Goal: Task Accomplishment & Management: Manage account settings

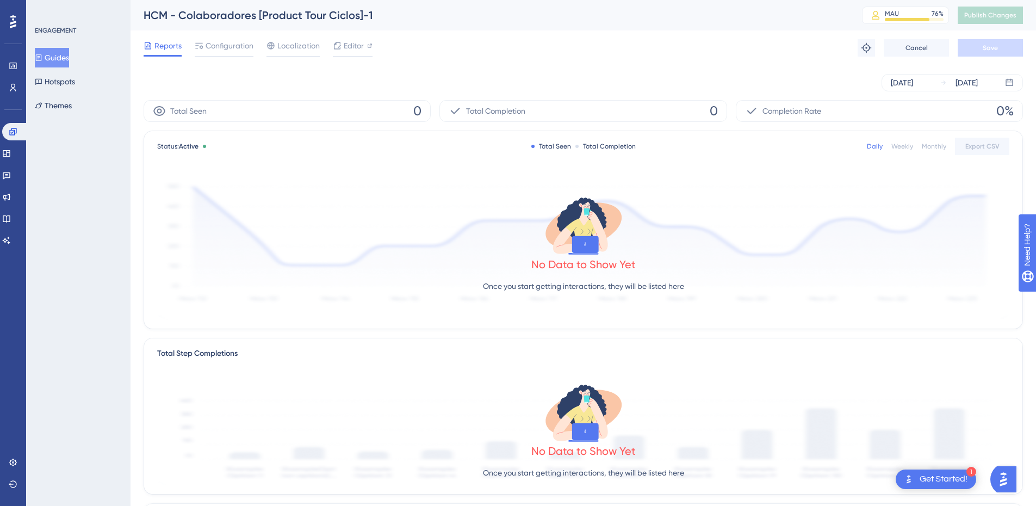
click at [346, 16] on div "HCM - Colaboradores [Product Tour Ciclos]-1" at bounding box center [489, 15] width 691 height 15
click at [230, 44] on span "Configuration" at bounding box center [230, 45] width 48 height 13
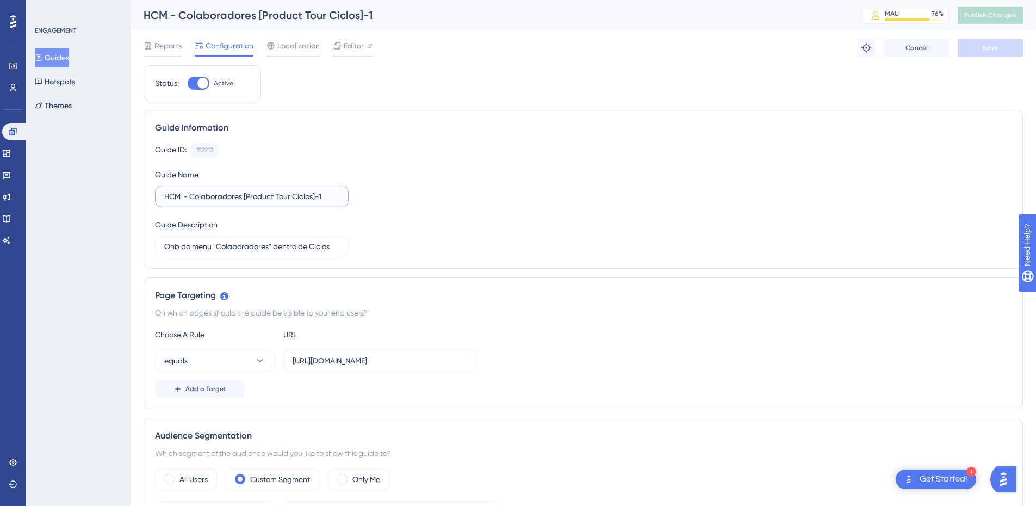
click at [327, 196] on input "HCM - Colaboradores [Product Tour Ciclos]-1" at bounding box center [251, 196] width 175 height 12
click at [383, 161] on div "Guide ID: 152213 Copy Guide Name HCM - Colaboradores [Product Tour Ciclos] Guid…" at bounding box center [583, 200] width 857 height 114
click at [988, 46] on span "Save" at bounding box center [990, 48] width 15 height 9
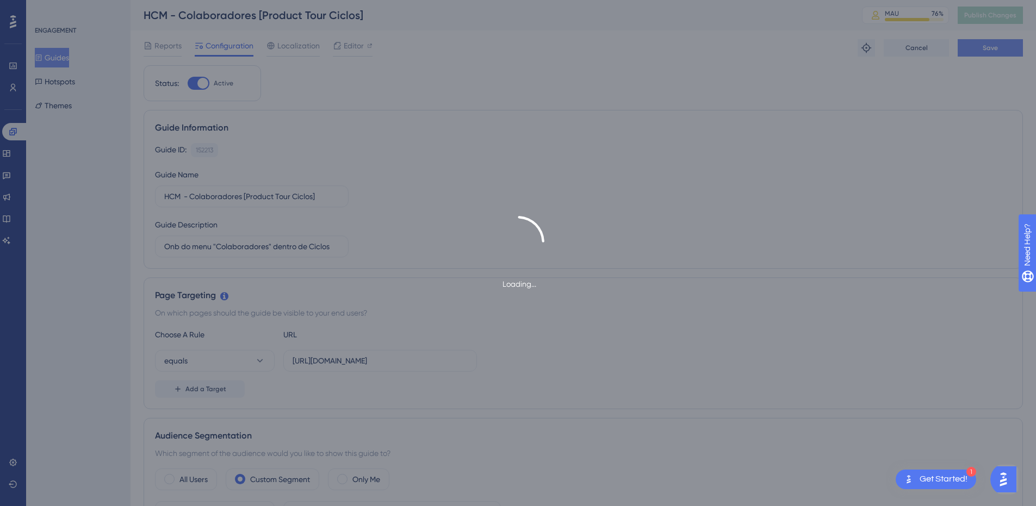
type input "HCM - Colaboradores [Product Tour Ciclos]-1"
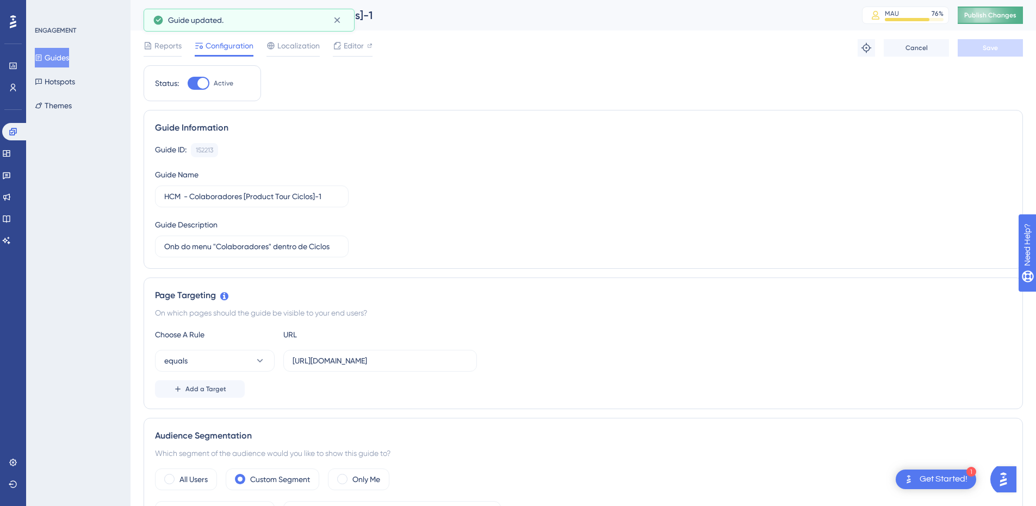
click at [996, 10] on button "Publish Changes" at bounding box center [990, 15] width 65 height 17
click at [336, 18] on icon at bounding box center [337, 20] width 6 height 6
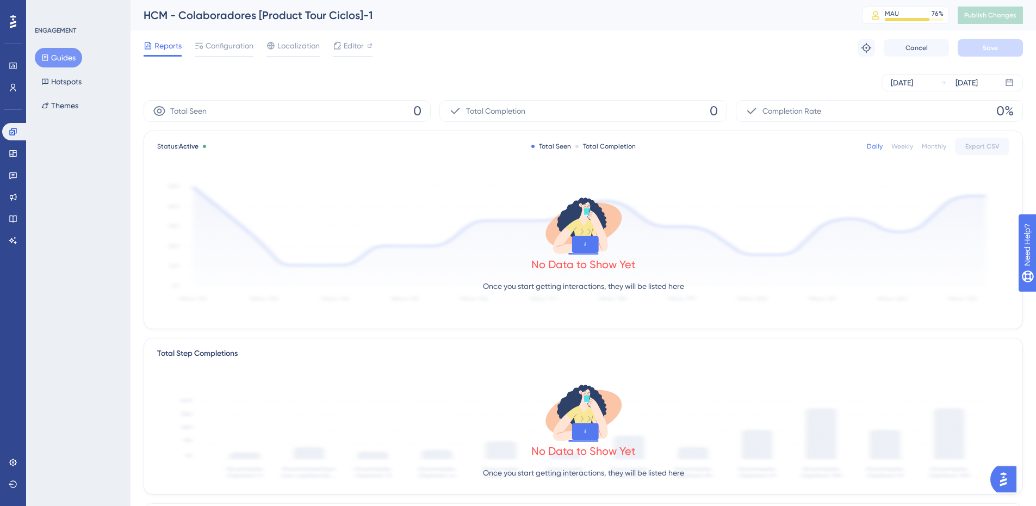
click at [57, 57] on button "Guides" at bounding box center [58, 58] width 47 height 20
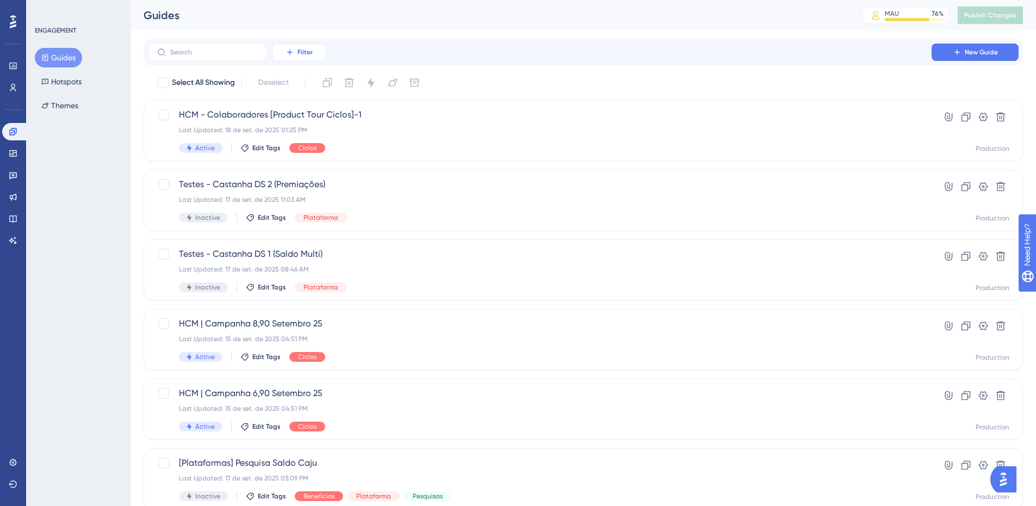
click at [310, 46] on button "Filter" at bounding box center [299, 52] width 54 height 17
click at [323, 152] on div "Status Status" at bounding box center [310, 149] width 45 height 22
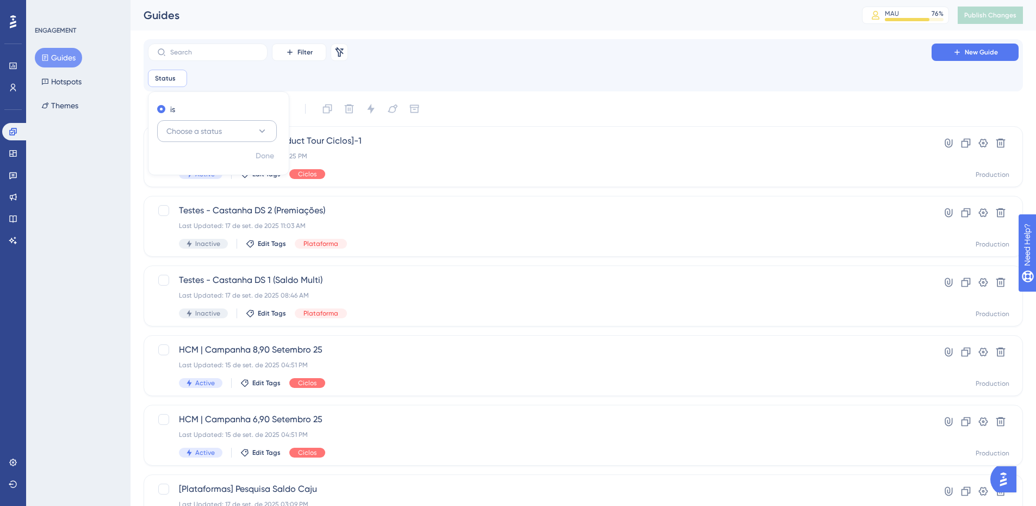
click at [216, 130] on span "Choose a status" at bounding box center [193, 131] width 55 height 13
click at [211, 163] on div "Active Active" at bounding box center [217, 164] width 88 height 22
click at [457, 53] on div "Filter Remove Filters New Guide" at bounding box center [583, 52] width 871 height 17
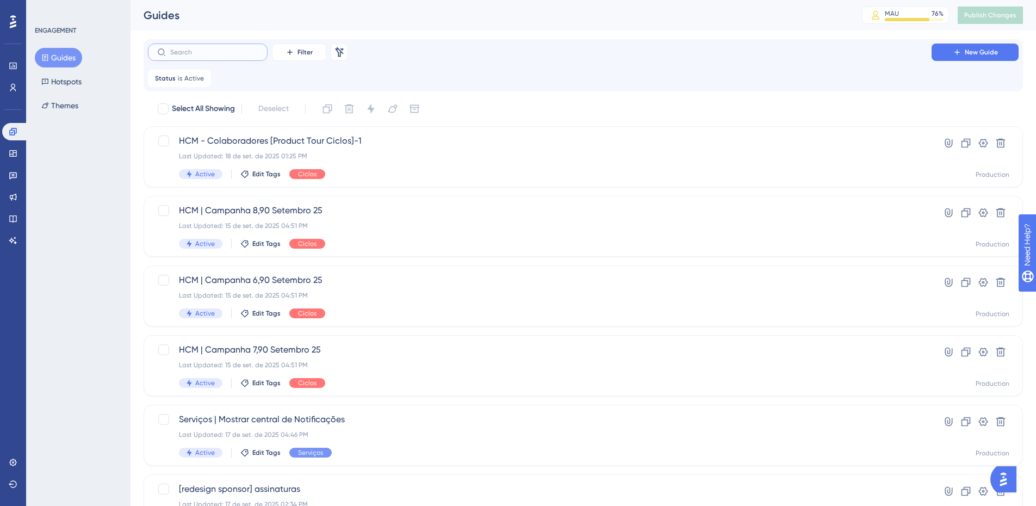
click at [203, 51] on input "text" at bounding box center [214, 52] width 88 height 8
type input "HCM"
click at [315, 137] on span "HCM - Colaboradores [Product Tour Ciclos]-1" at bounding box center [540, 140] width 722 height 13
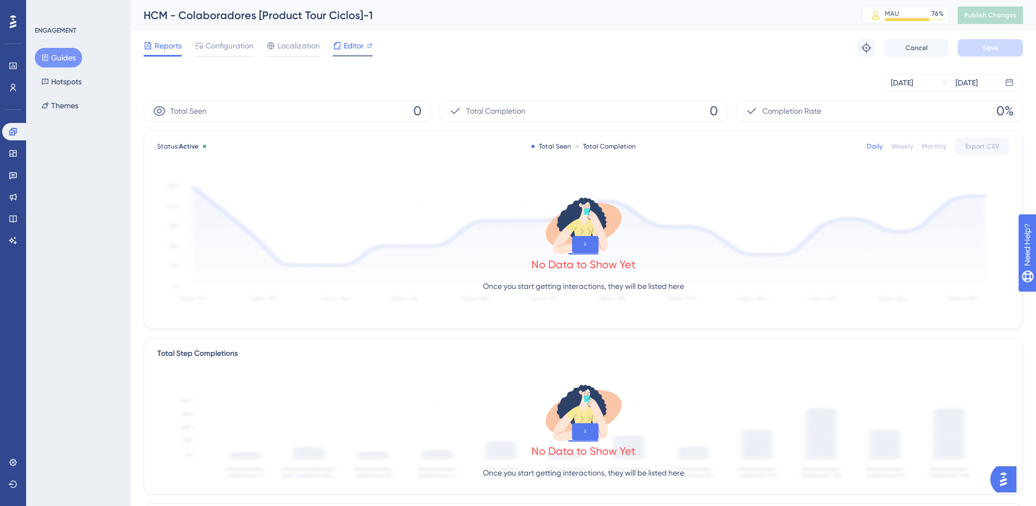
click at [359, 44] on span "Editor" at bounding box center [354, 45] width 20 height 13
click at [1013, 15] on span "Publish Changes" at bounding box center [990, 15] width 52 height 9
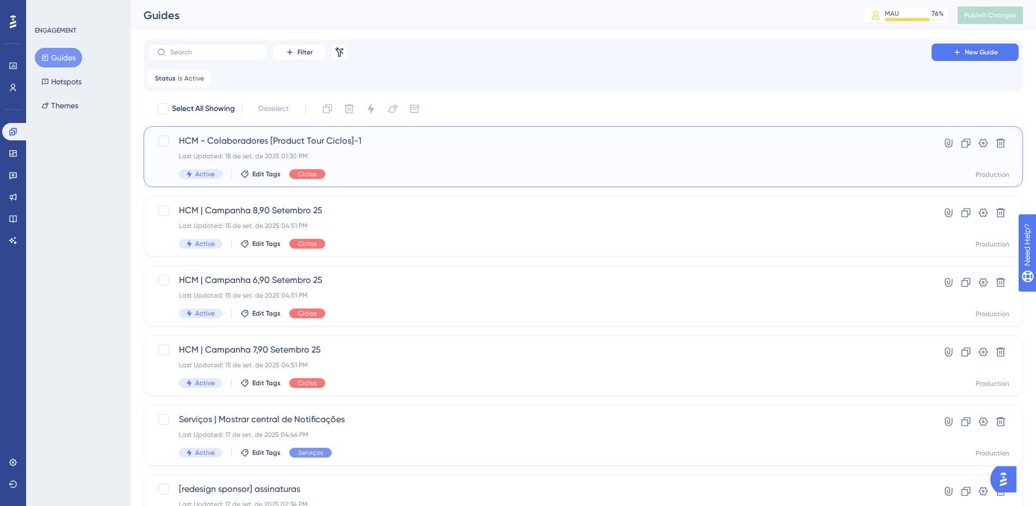
click at [705, 158] on div "Last Updated: 18 de set. de 2025 01:30 PM" at bounding box center [540, 156] width 722 height 9
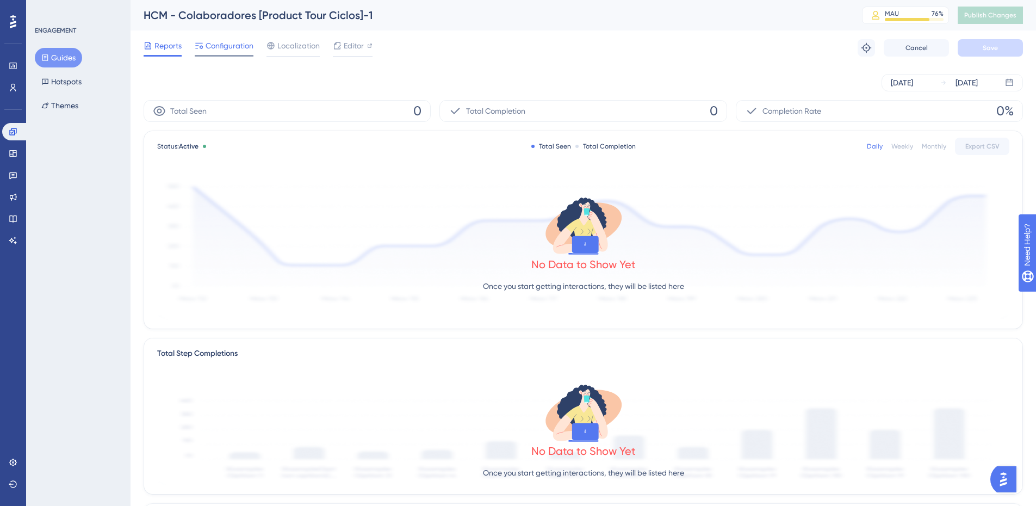
click at [229, 42] on span "Configuration" at bounding box center [230, 45] width 48 height 13
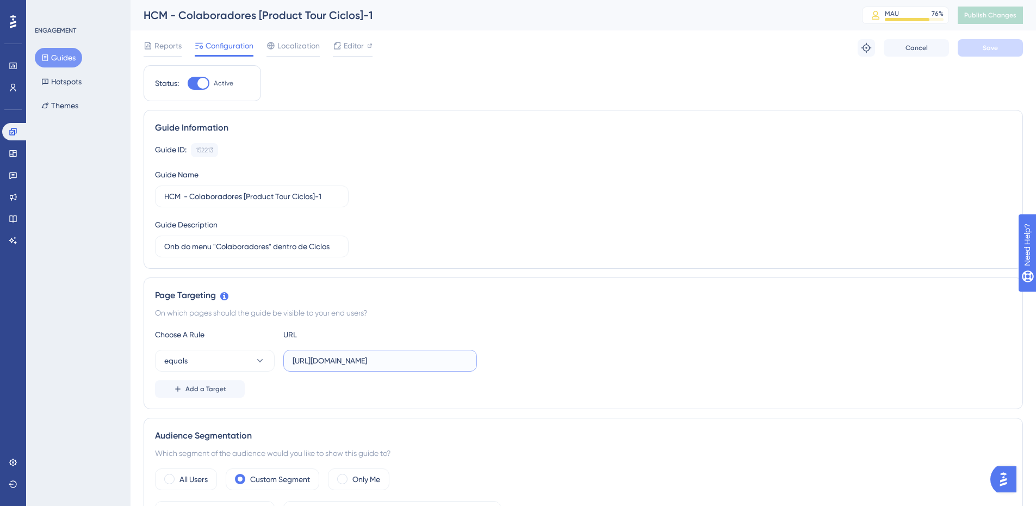
click at [346, 360] on input "[URL][DOMAIN_NAME]" at bounding box center [380, 361] width 175 height 12
drag, startPoint x: 190, startPoint y: 194, endPoint x: 242, endPoint y: 197, distance: 52.3
click at [242, 197] on input "HCM - Colaboradores [Product Tour Ciclos]-1" at bounding box center [251, 196] width 175 height 12
click at [328, 203] on label "HCM - Organograma [Product Tour Ciclos]-1" at bounding box center [252, 196] width 194 height 22
click at [328, 202] on input "HCM - Organograma [Product Tour Ciclos]-1" at bounding box center [251, 196] width 175 height 12
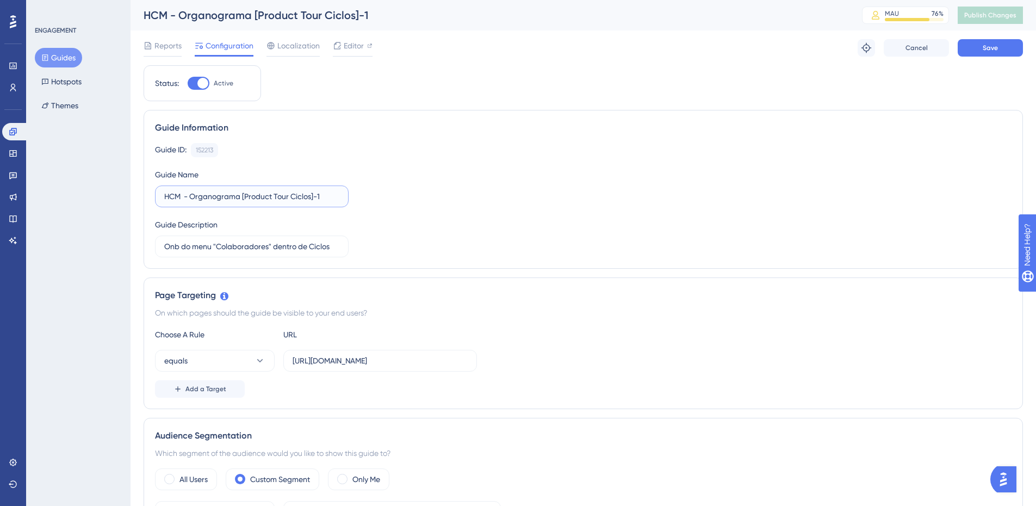
click at [327, 197] on input "HCM - Organograma [Product Tour Ciclos]-1" at bounding box center [251, 196] width 175 height 12
type input "HCM - Organograma [Product Tour Ciclos]"
drag, startPoint x: 218, startPoint y: 246, endPoint x: 268, endPoint y: 247, distance: 50.0
click at [268, 247] on input "Onb do menu "Colaboradores" dentro de Ciclos" at bounding box center [251, 246] width 175 height 12
type input "Onb do menu "Organograma" dentro de Ciclos"
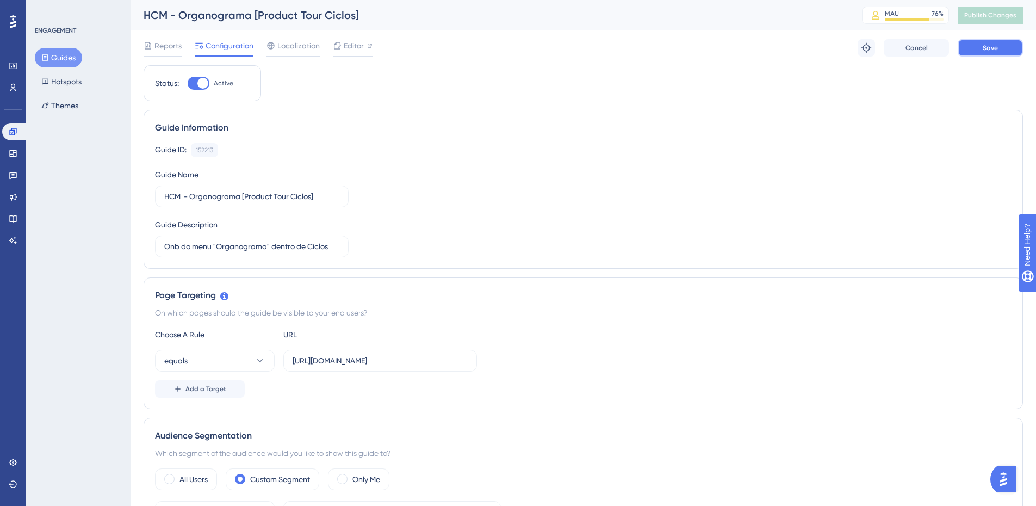
click at [1005, 47] on button "Save" at bounding box center [990, 47] width 65 height 17
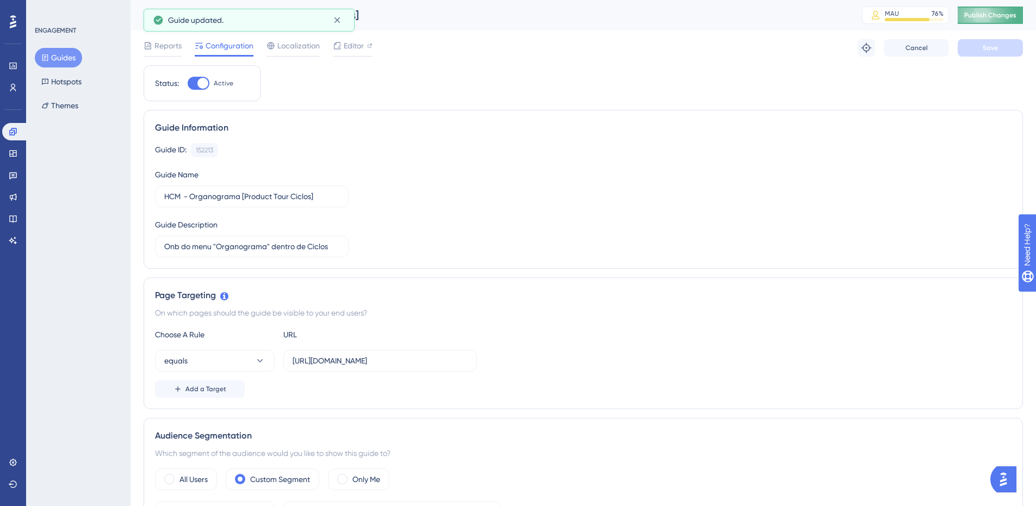
click at [1014, 14] on span "Publish Changes" at bounding box center [990, 15] width 52 height 9
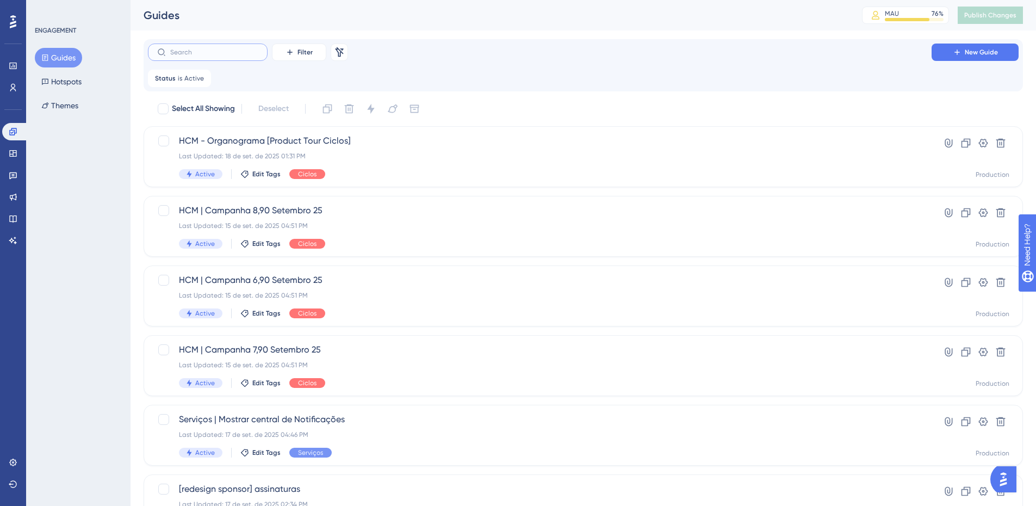
click at [218, 52] on input "text" at bounding box center [214, 52] width 88 height 8
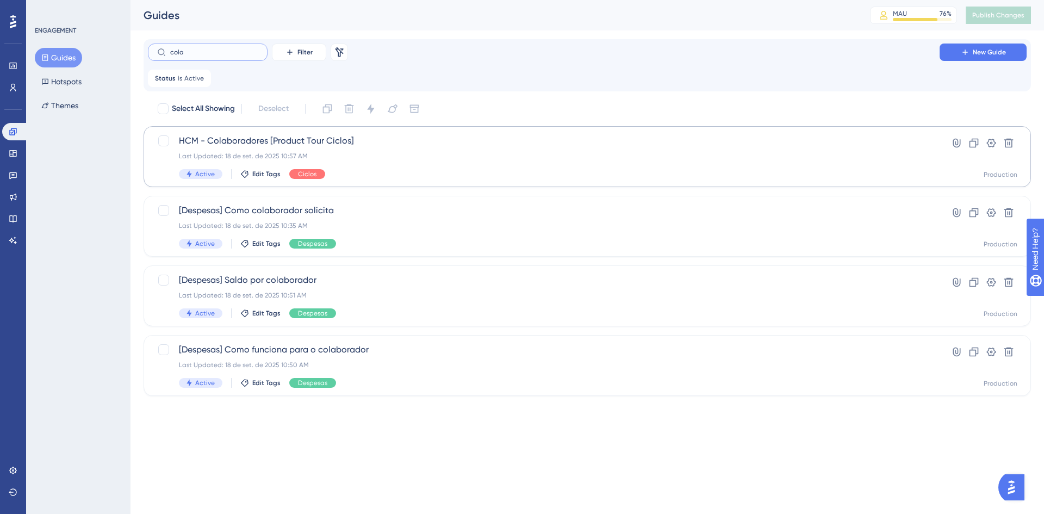
type input "cola"
click at [275, 141] on span "HCM - Colaboradores [Product Tour Ciclos]" at bounding box center [544, 140] width 730 height 13
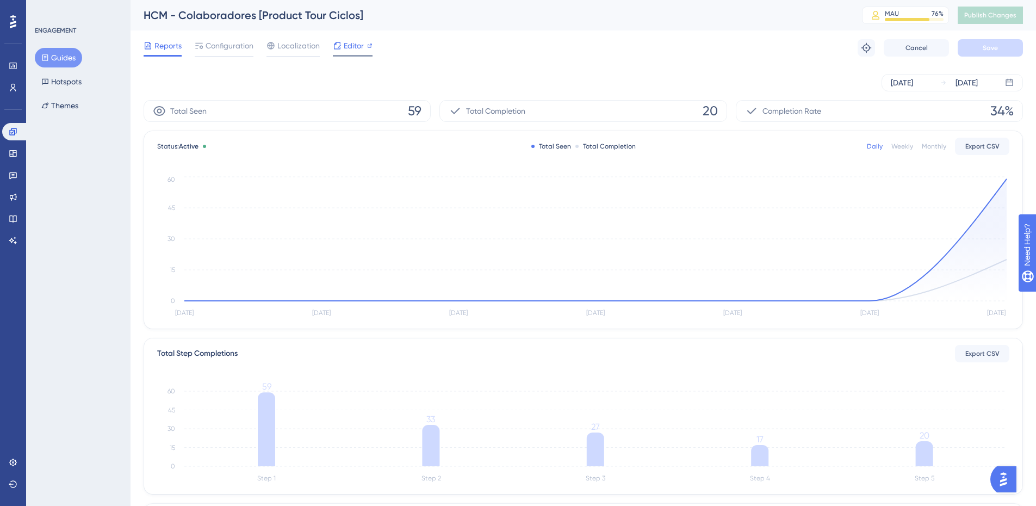
click at [350, 47] on span "Editor" at bounding box center [354, 45] width 20 height 13
